Goal: Task Accomplishment & Management: Manage account settings

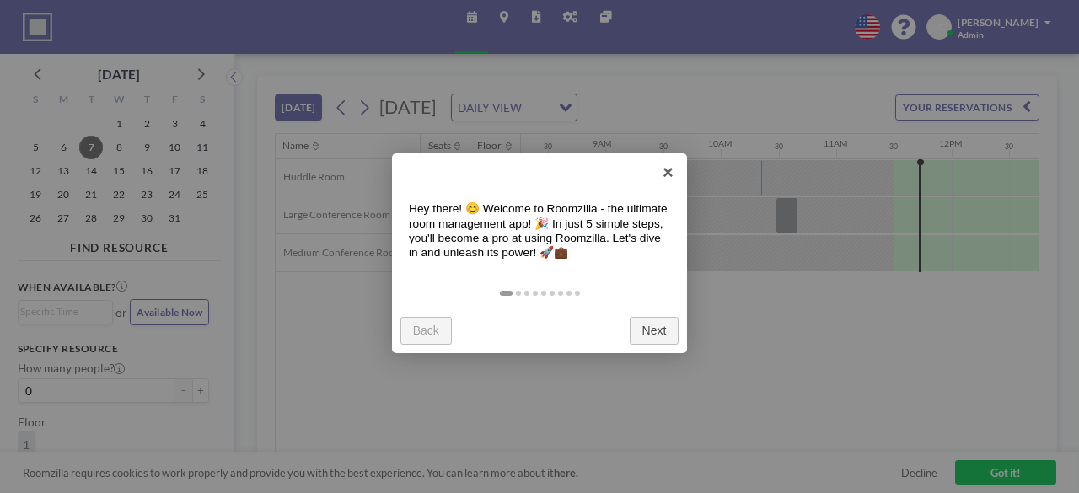
scroll to position [0, 1205]
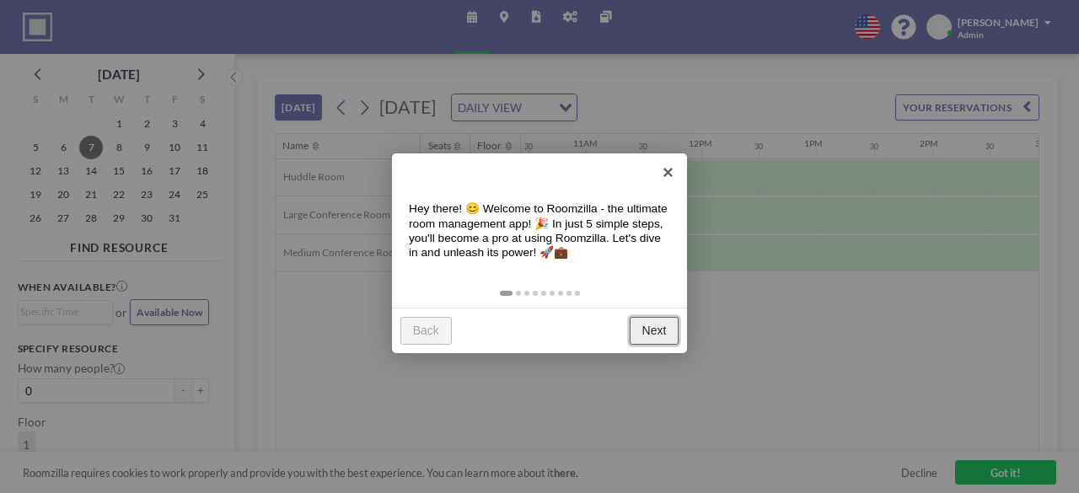
click at [659, 333] on link "Next" at bounding box center [654, 331] width 49 height 28
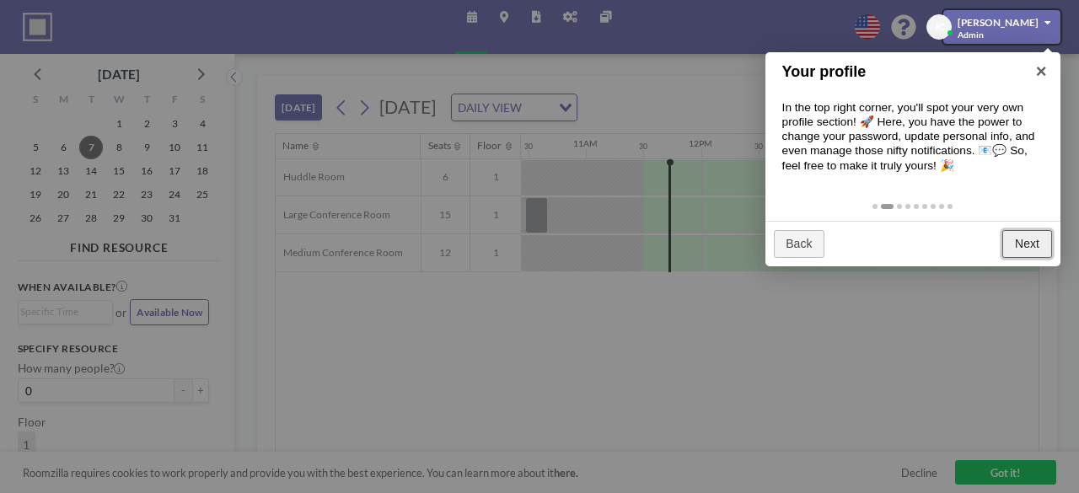
click at [1019, 245] on link "Next" at bounding box center [1026, 244] width 49 height 28
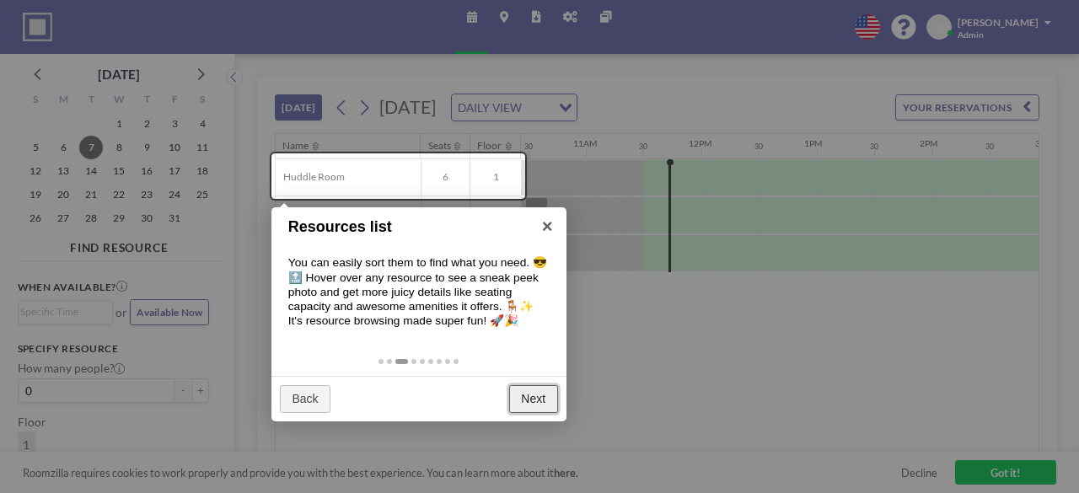
click at [536, 396] on link "Next" at bounding box center [533, 399] width 49 height 28
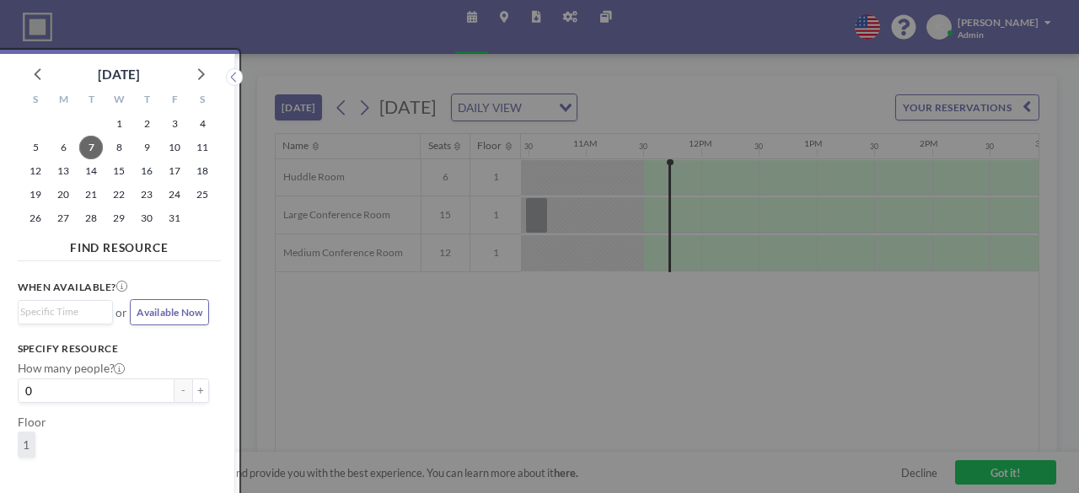
scroll to position [4, 0]
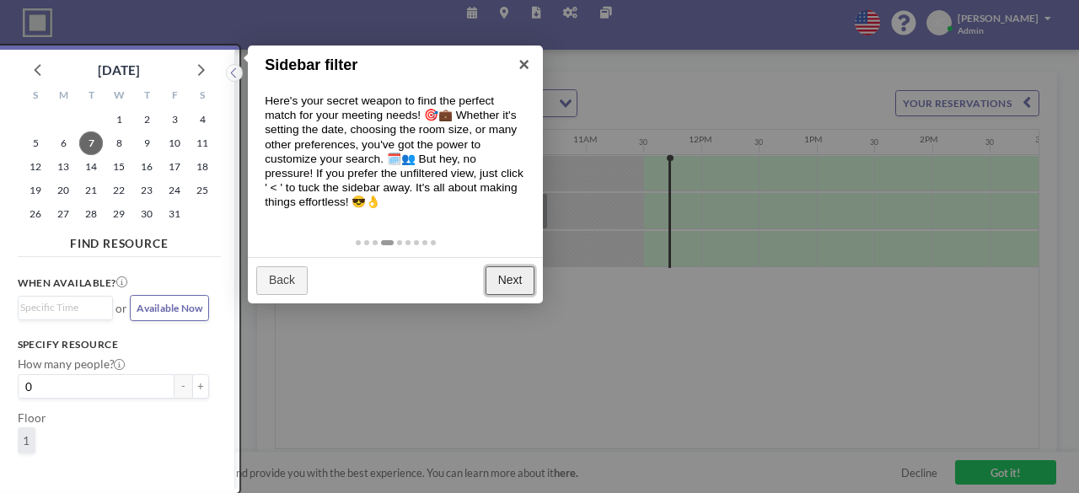
click at [509, 276] on link "Next" at bounding box center [510, 280] width 49 height 28
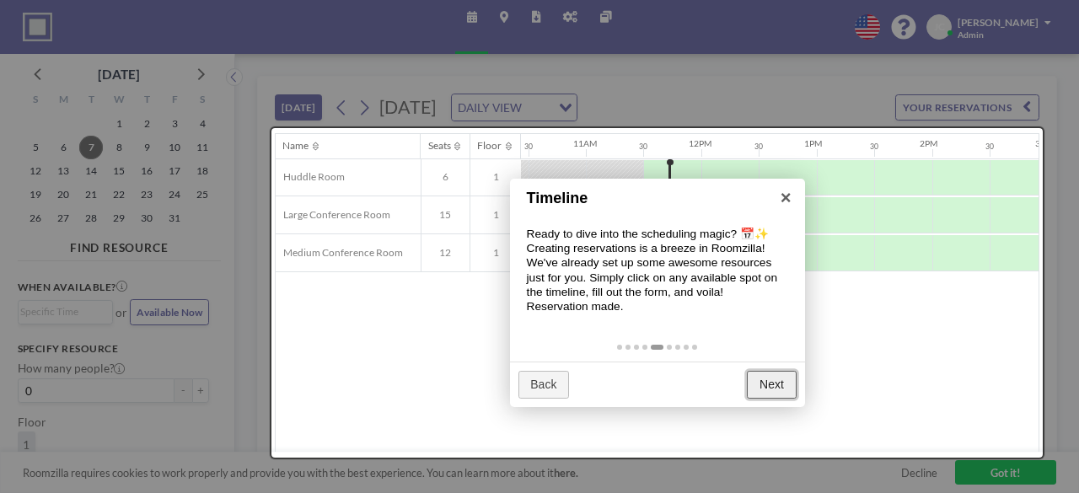
click at [776, 393] on link "Next" at bounding box center [771, 385] width 49 height 28
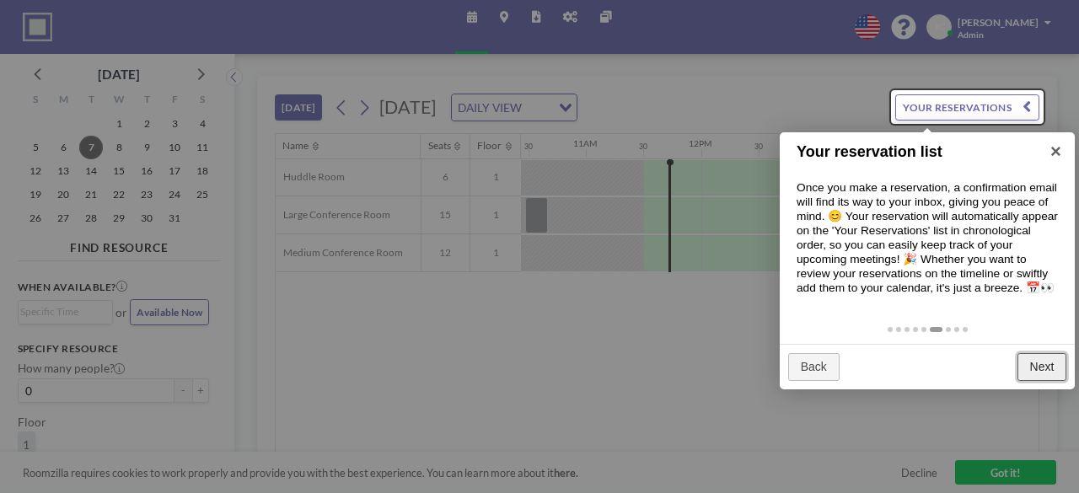
click at [1044, 376] on link "Next" at bounding box center [1041, 367] width 49 height 28
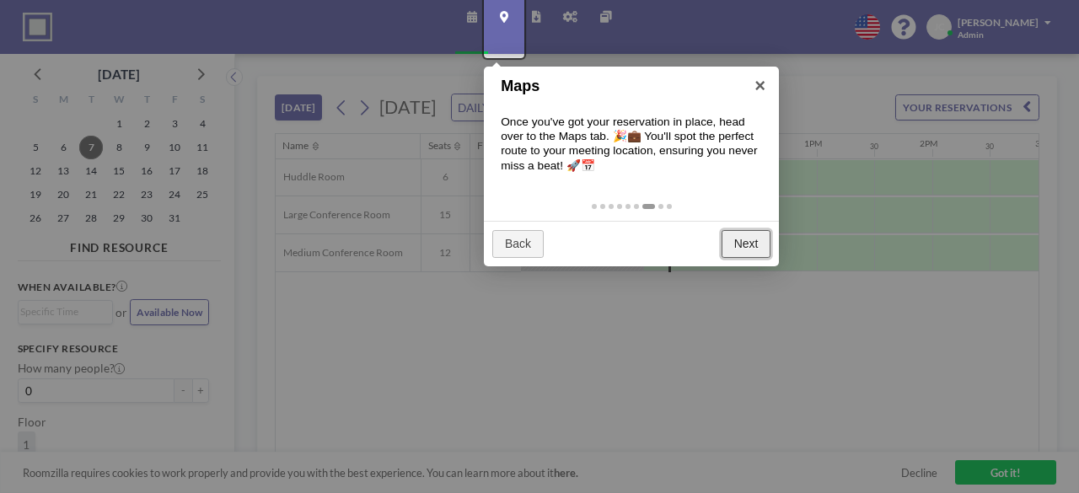
click at [754, 252] on link "Next" at bounding box center [746, 244] width 49 height 28
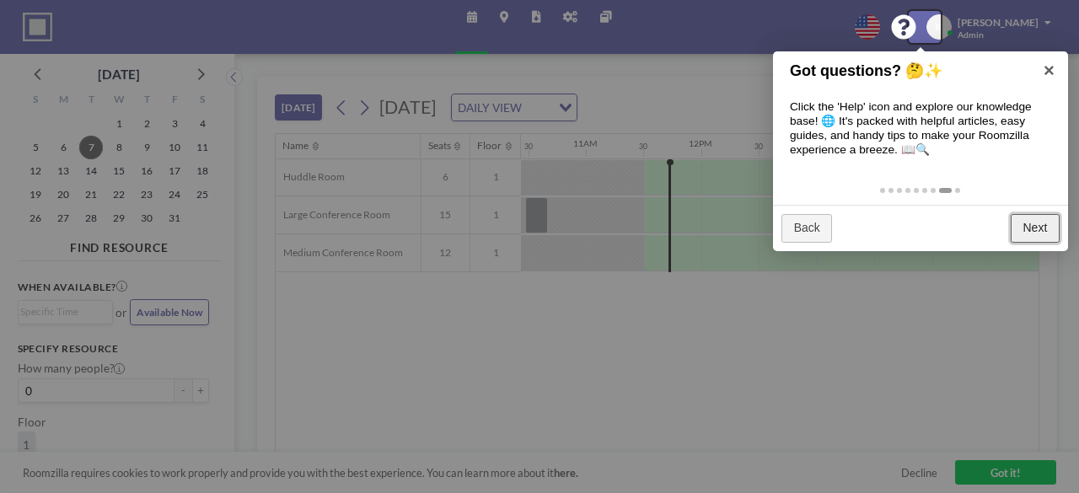
click at [1037, 224] on link "Next" at bounding box center [1035, 228] width 49 height 28
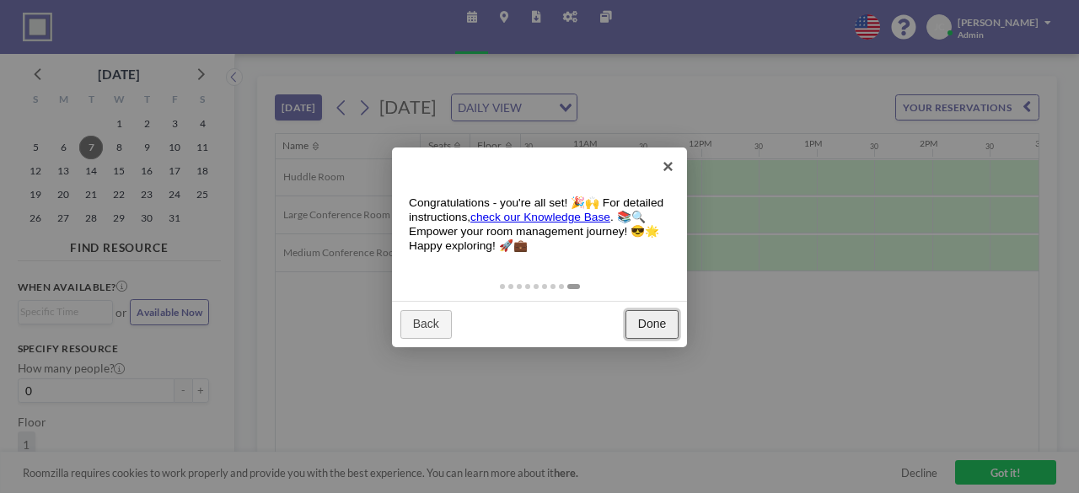
click at [656, 314] on link "Done" at bounding box center [651, 324] width 53 height 28
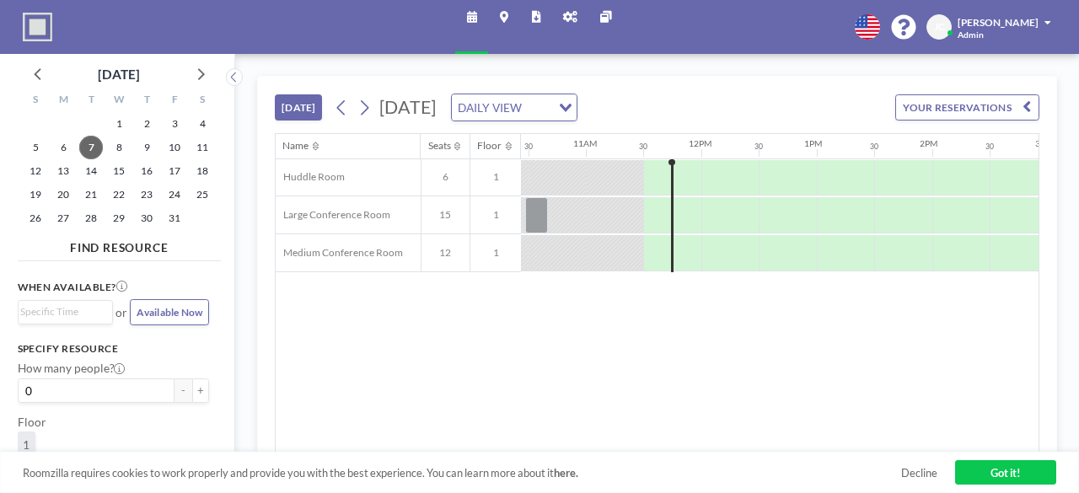
click at [986, 472] on link "Got it!" at bounding box center [1005, 472] width 101 height 25
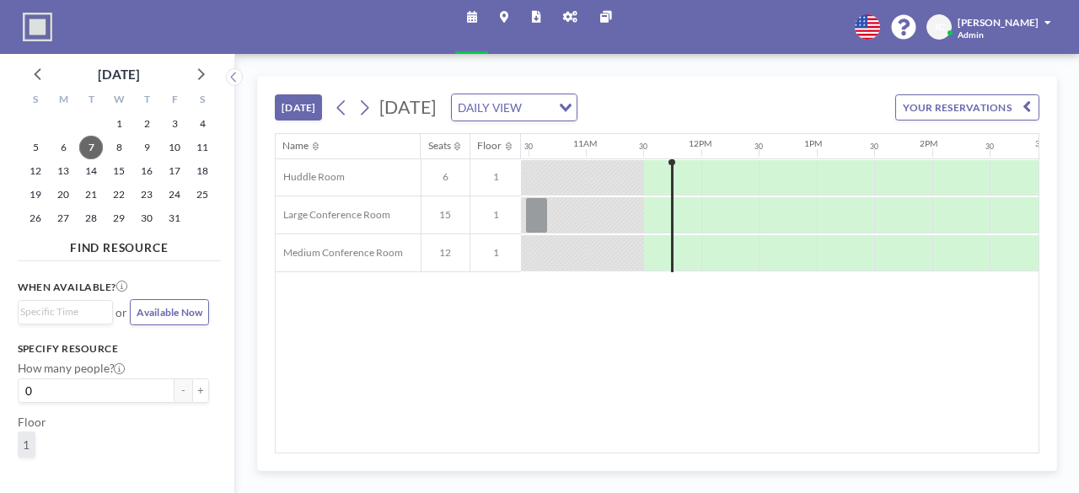
click at [35, 27] on img at bounding box center [37, 27] width 29 height 29
click at [550, 114] on div "DAILY VIEW" at bounding box center [501, 105] width 99 height 23
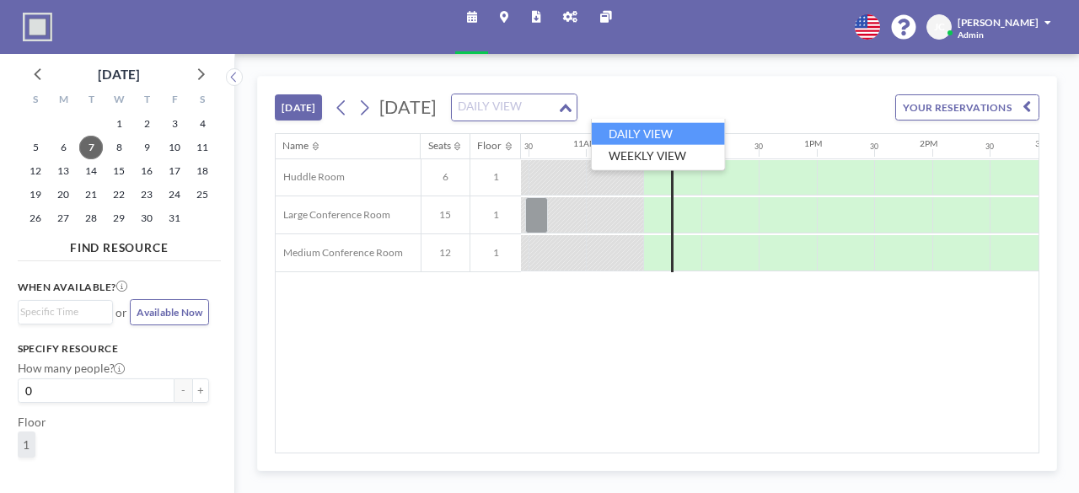
click at [556, 114] on input "Search for option" at bounding box center [505, 107] width 102 height 19
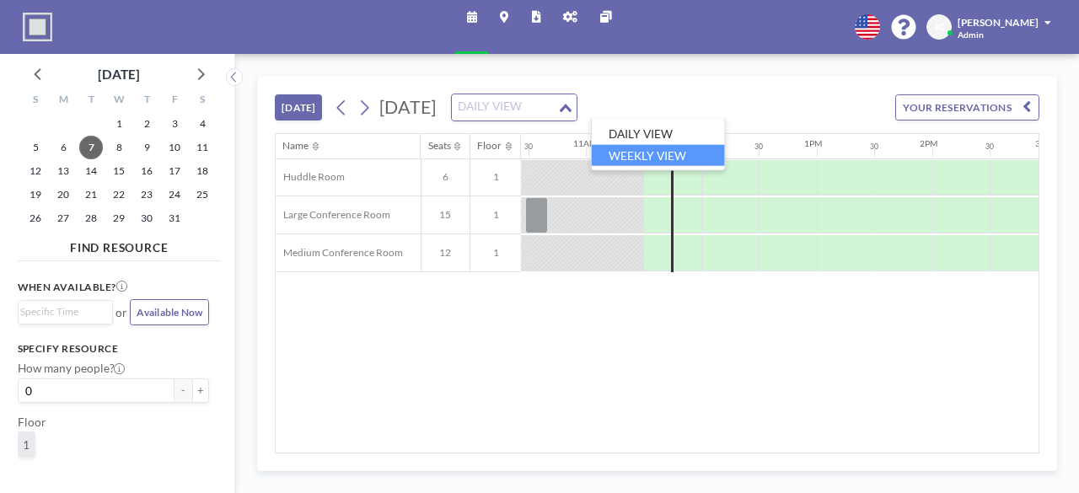
click at [632, 149] on li "WEEKLY VIEW" at bounding box center [658, 155] width 133 height 22
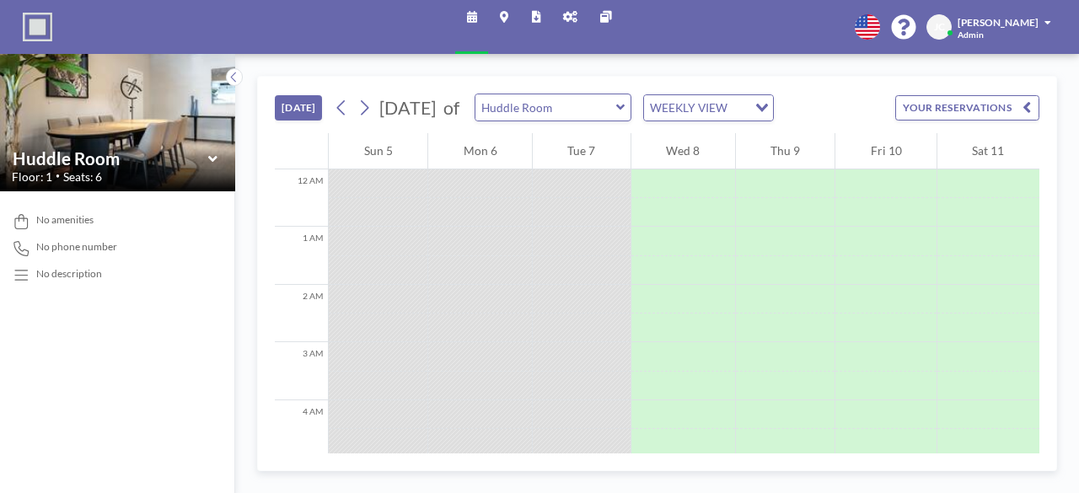
click at [727, 118] on div "WEEKLY VIEW Loading..." at bounding box center [708, 108] width 129 height 26
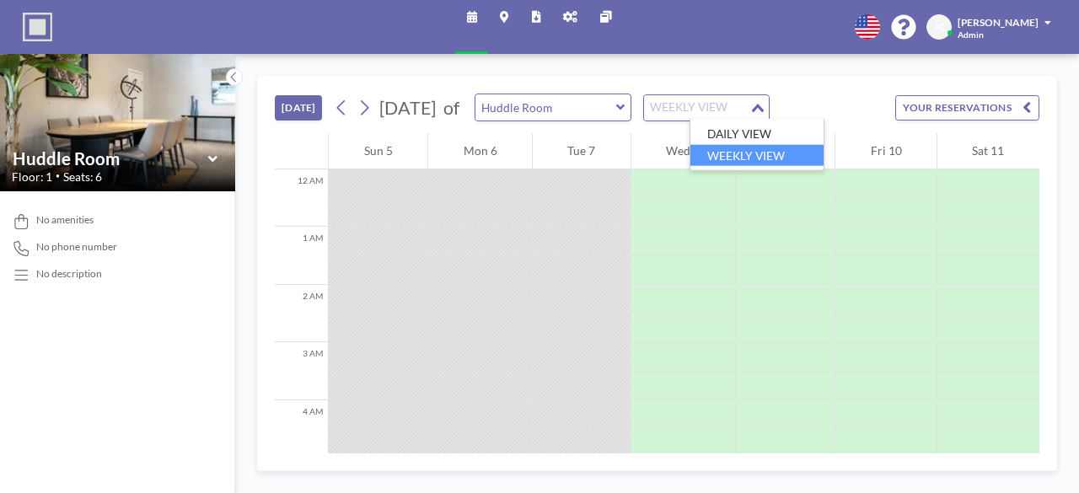
click at [727, 119] on ul "DAILY VIEW WEEKLY VIEW" at bounding box center [757, 145] width 135 height 52
click at [700, 198] on div at bounding box center [683, 183] width 104 height 29
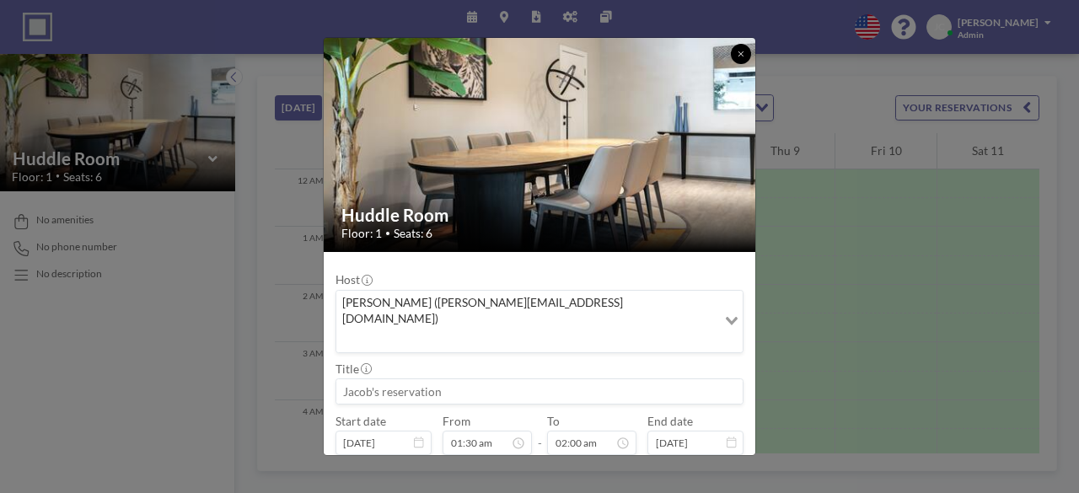
click at [738, 60] on button at bounding box center [741, 54] width 20 height 20
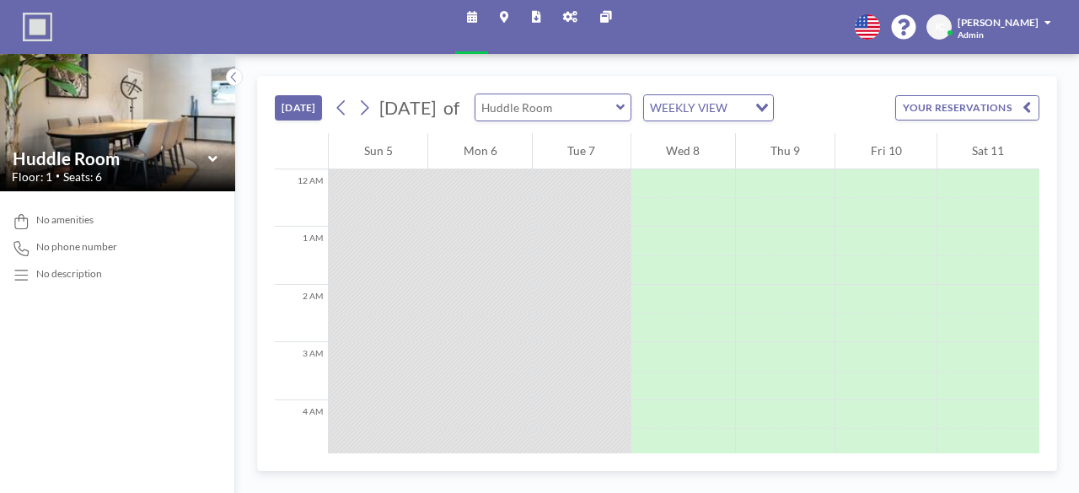
click at [616, 99] on input "text" at bounding box center [545, 107] width 141 height 26
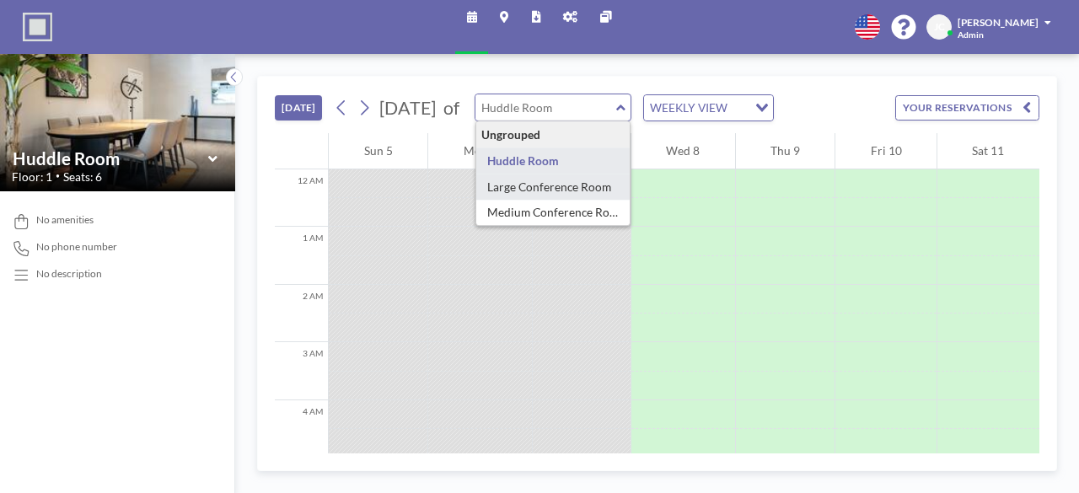
type input "Large Conference Room"
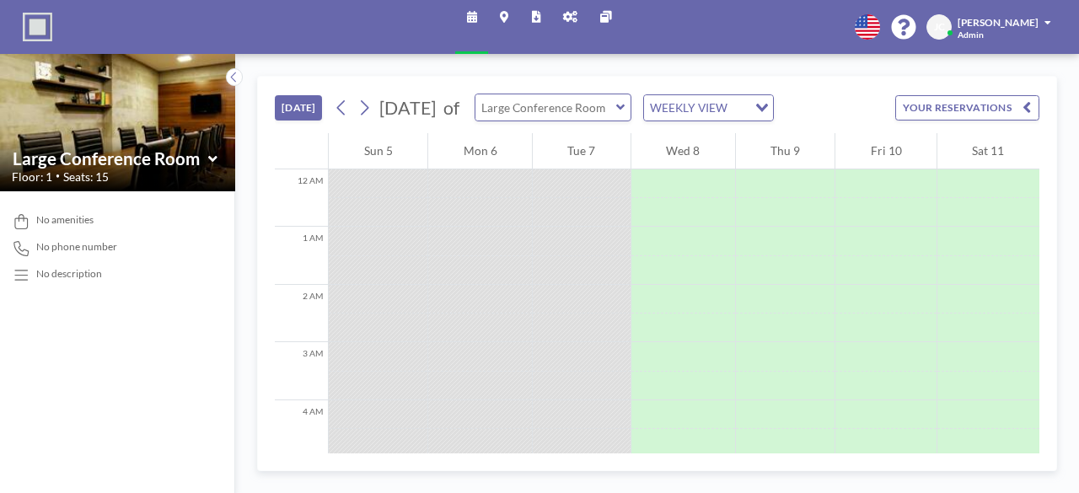
click at [616, 110] on input "text" at bounding box center [545, 107] width 141 height 26
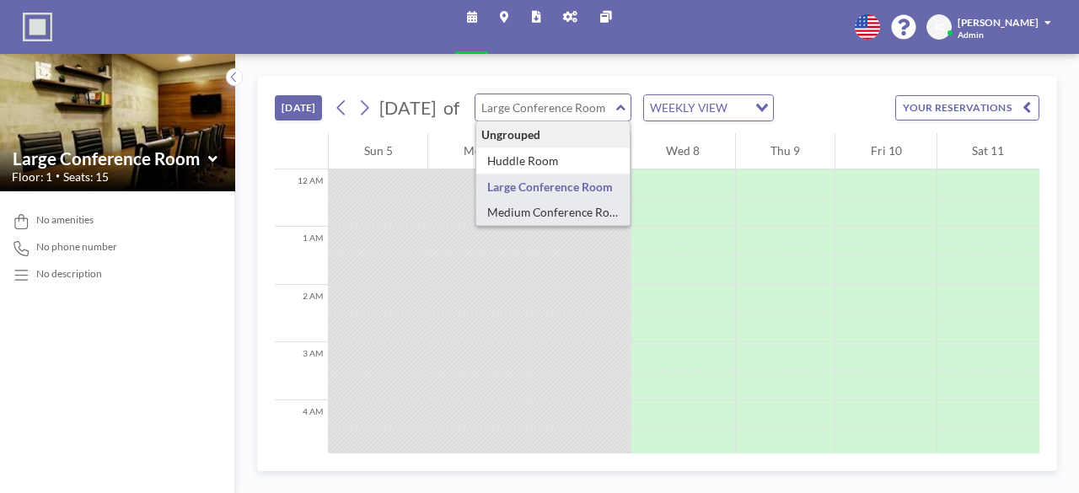
type input "Medium Conference Room"
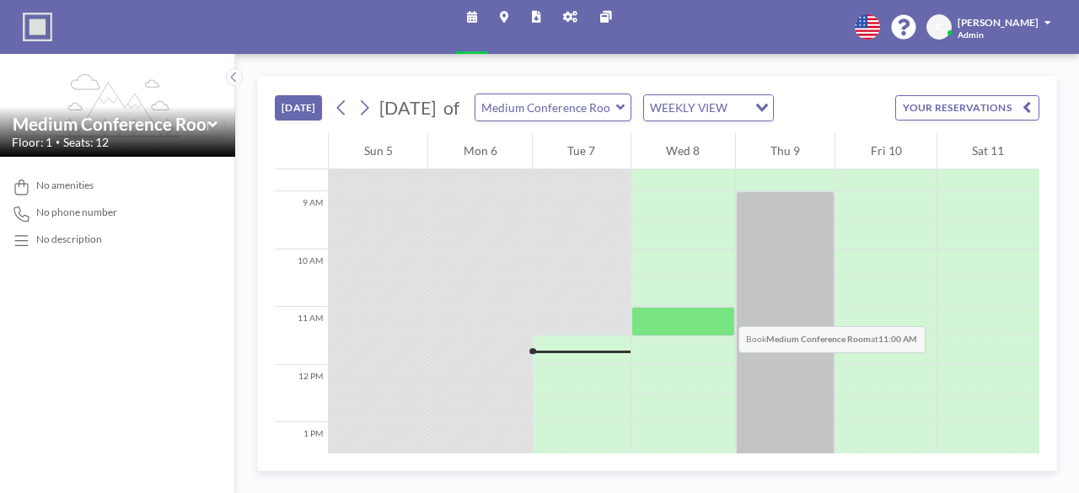
scroll to position [486, 0]
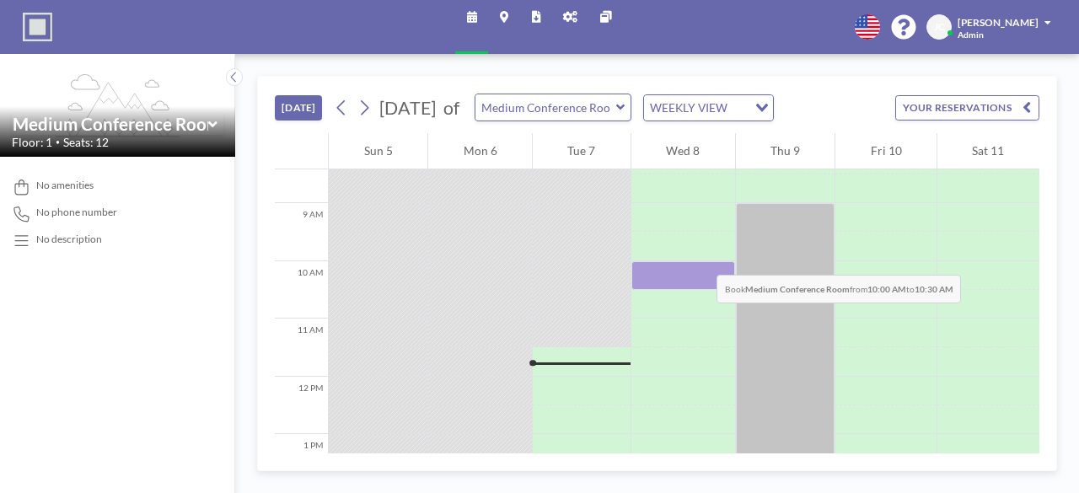
click at [663, 244] on div at bounding box center [683, 246] width 104 height 29
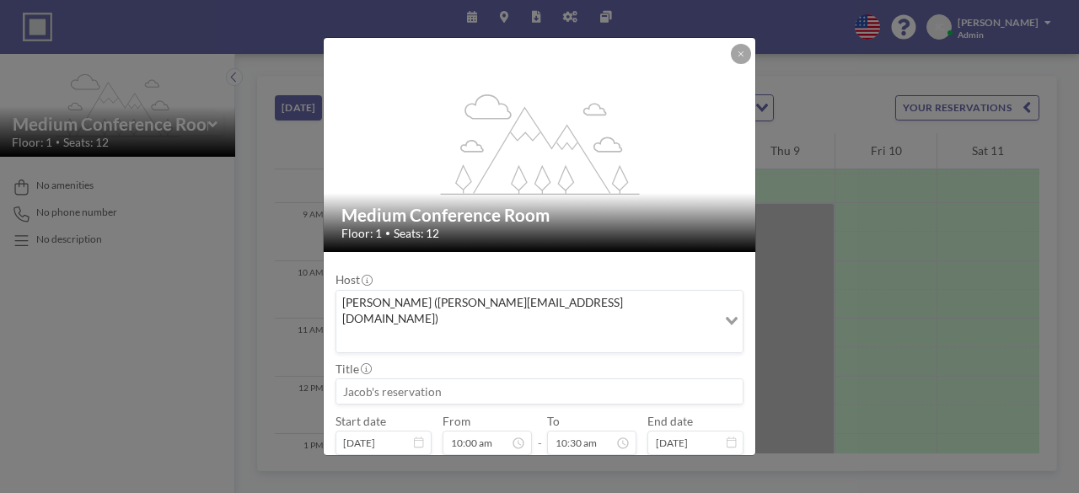
click at [496, 379] on input at bounding box center [539, 391] width 406 height 24
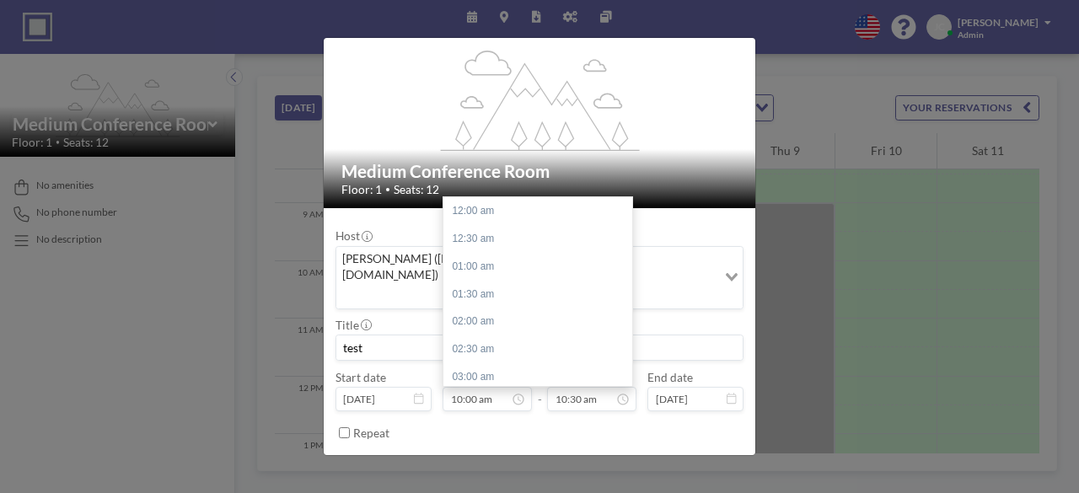
scroll to position [553, 0]
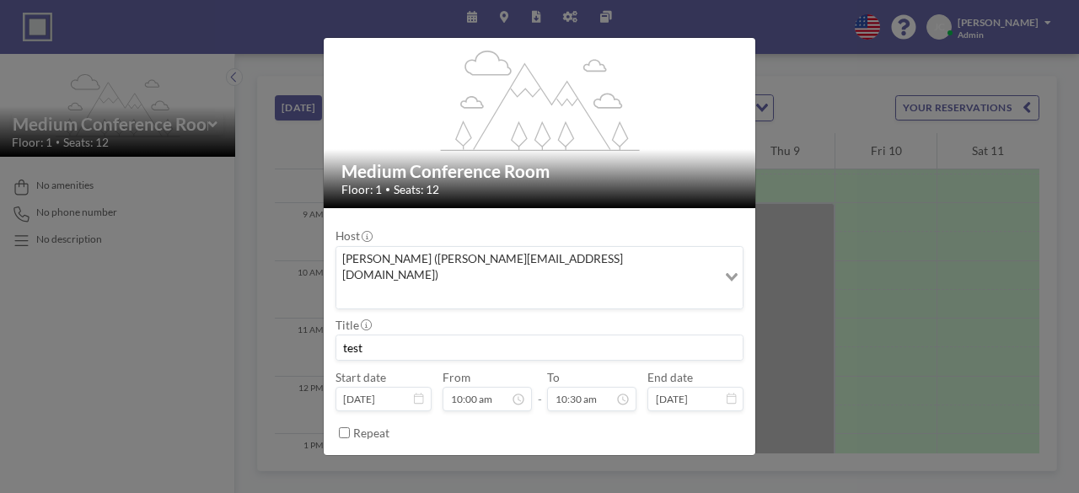
type input "test"
click at [675, 457] on button "BOOK NOW" at bounding box center [707, 470] width 74 height 26
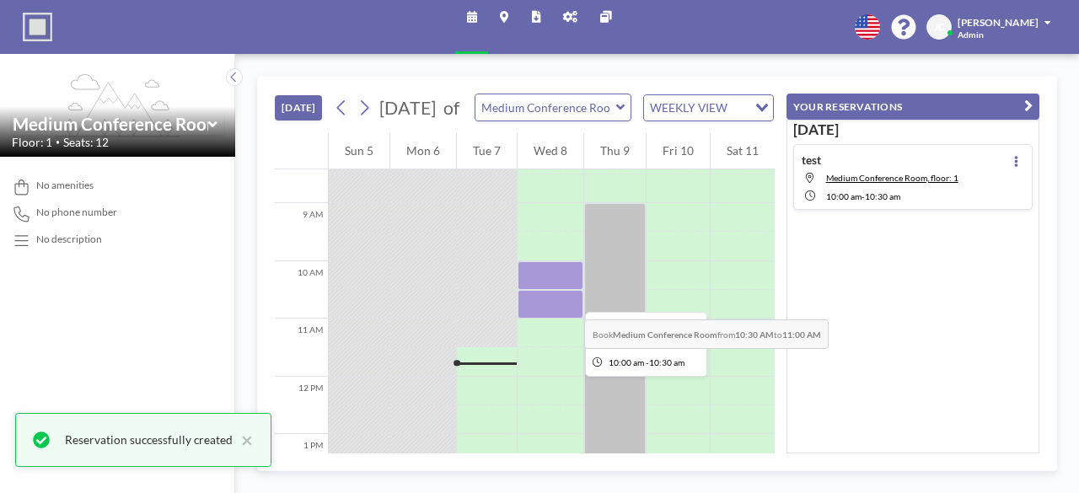
click at [538, 287] on div at bounding box center [551, 275] width 66 height 29
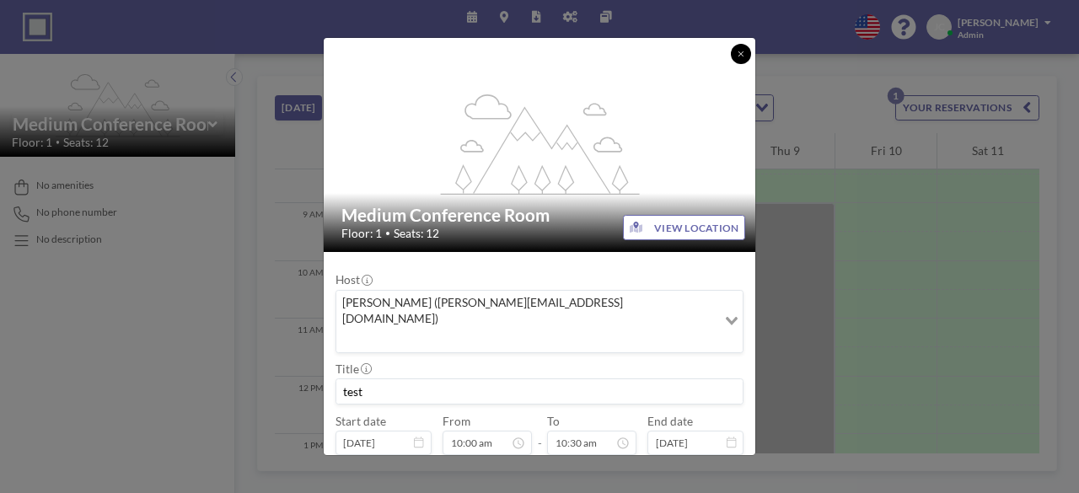
click at [738, 53] on icon at bounding box center [741, 54] width 7 height 8
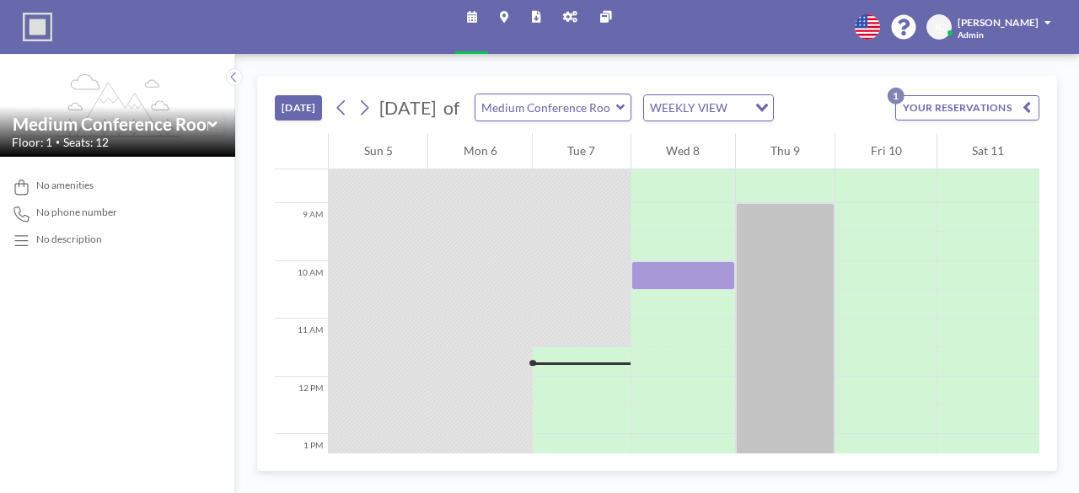
click at [685, 250] on div at bounding box center [683, 246] width 104 height 29
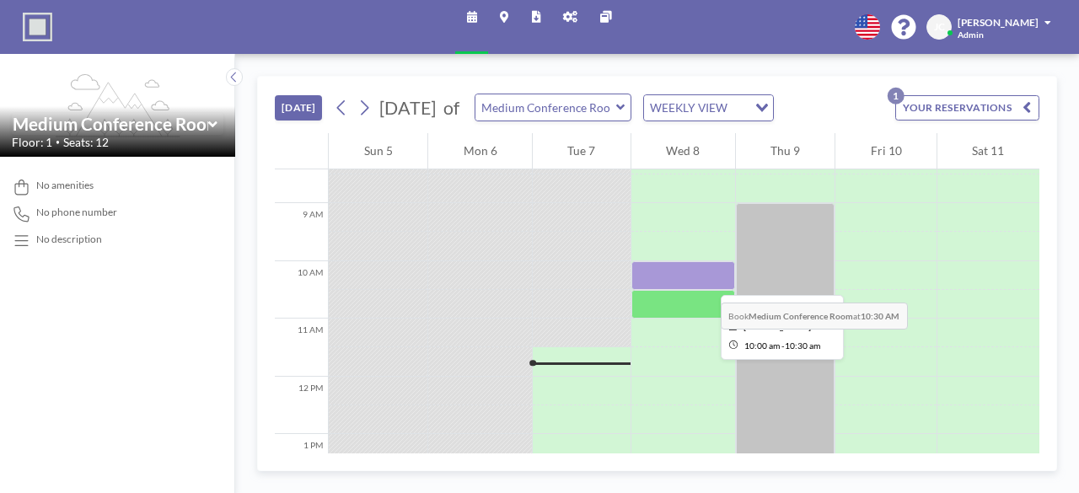
click at [667, 271] on div at bounding box center [683, 275] width 104 height 29
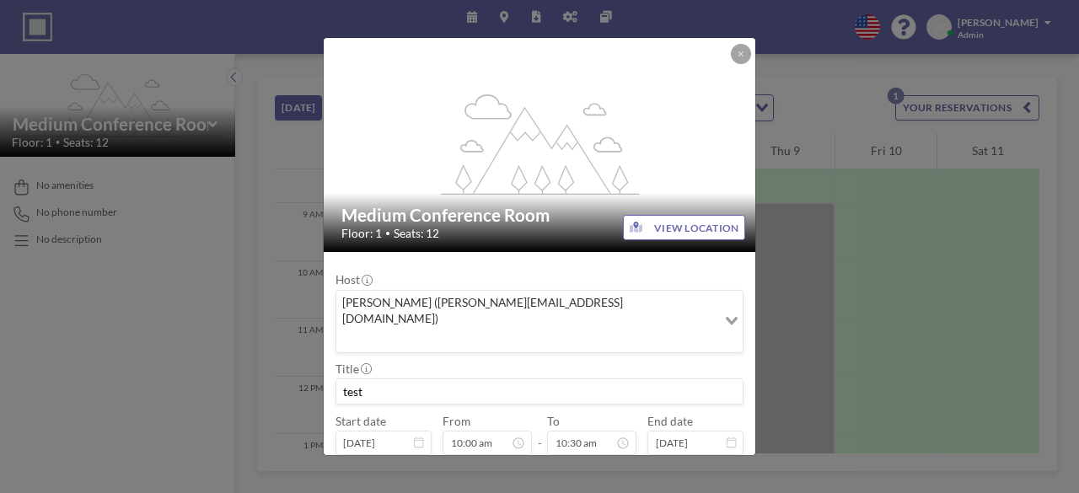
click at [667, 271] on div "Host [PERSON_NAME] ([PERSON_NAME][EMAIL_ADDRESS][DOMAIN_NAME]) Loading... Title…" at bounding box center [540, 377] width 408 height 226
click at [738, 57] on icon at bounding box center [741, 54] width 7 height 8
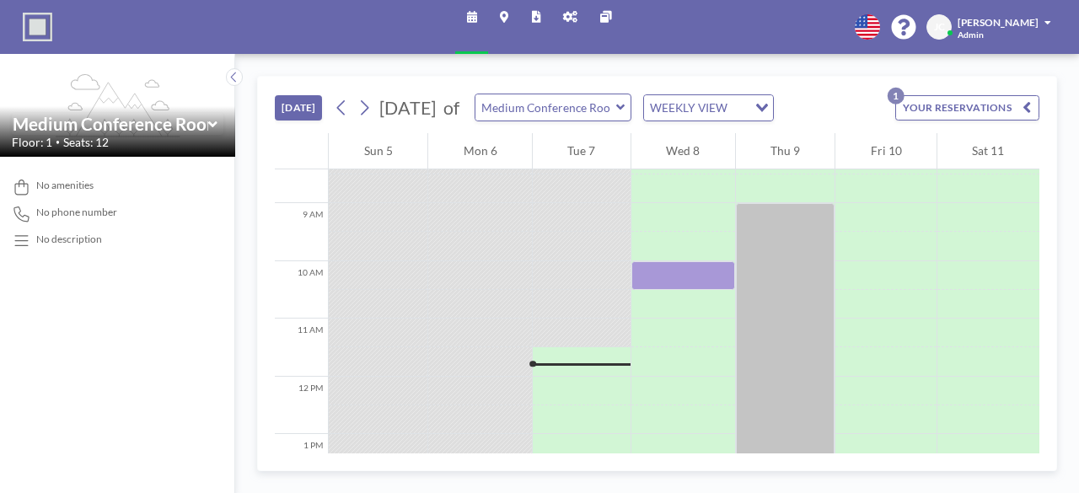
click at [698, 243] on div at bounding box center [683, 246] width 104 height 29
click at [957, 103] on button "YOUR RESERVATIONS 1" at bounding box center [967, 108] width 144 height 26
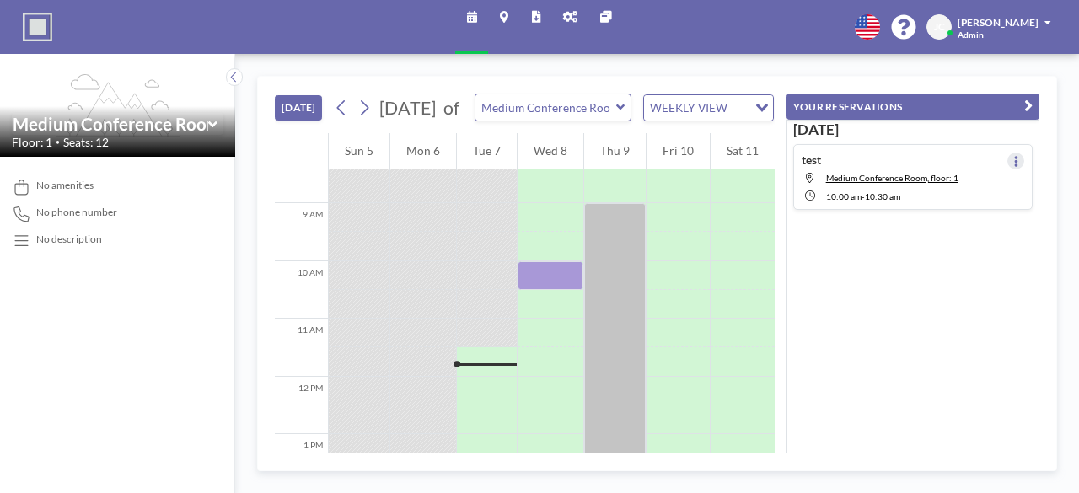
click at [1014, 158] on icon at bounding box center [1015, 161] width 3 height 11
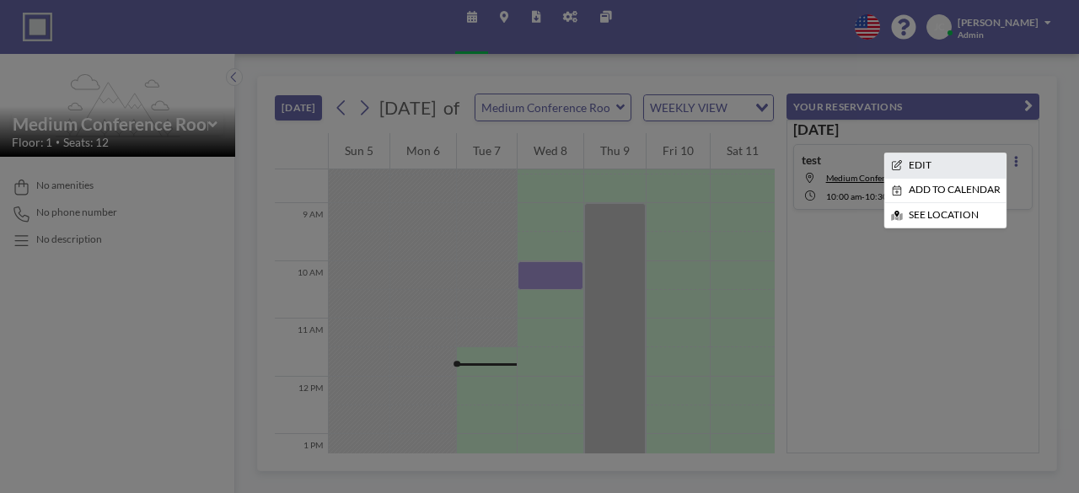
click at [934, 166] on li "EDIT" at bounding box center [945, 165] width 122 height 24
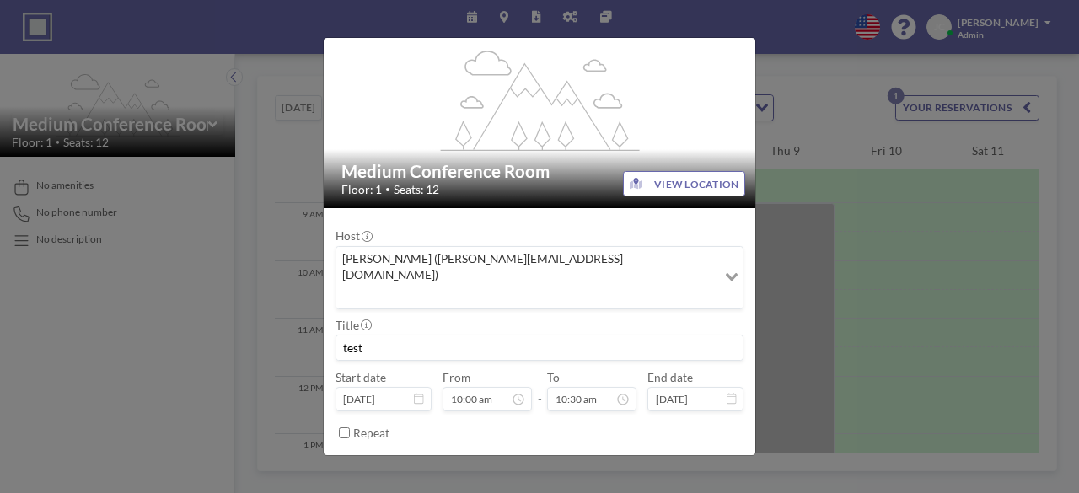
scroll to position [44, 0]
click at [608, 457] on button "REMOVE" at bounding box center [618, 470] width 58 height 26
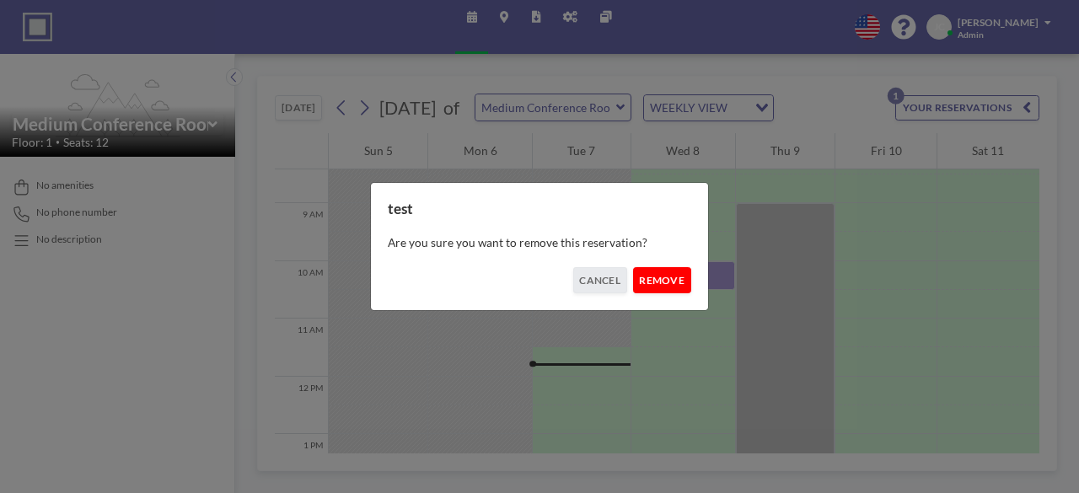
click at [653, 284] on button "REMOVE" at bounding box center [662, 280] width 58 height 26
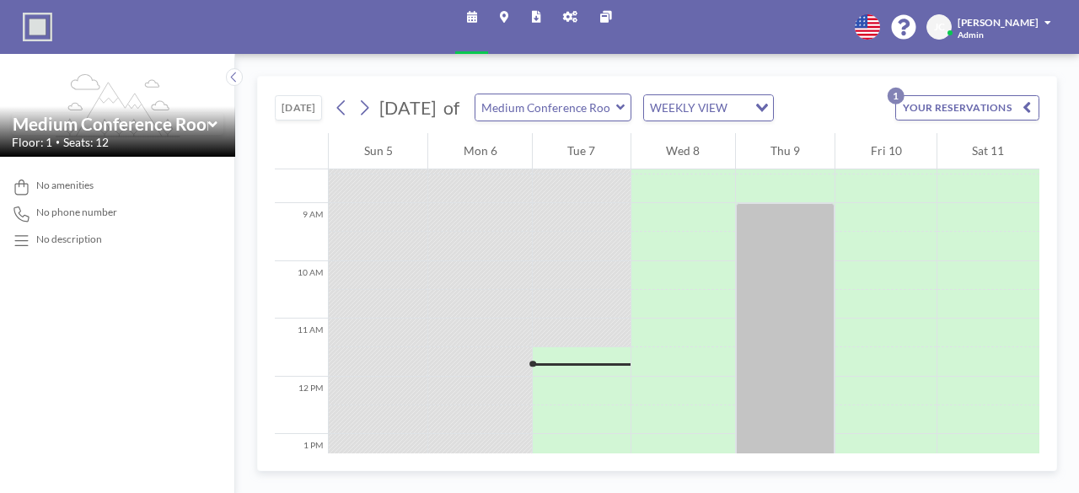
click at [500, 28] on link "Maps" at bounding box center [503, 27] width 31 height 54
